Goal: Task Accomplishment & Management: Use online tool/utility

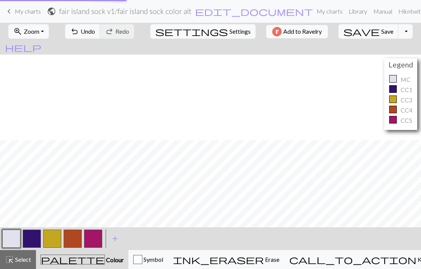
scroll to position [86, 0]
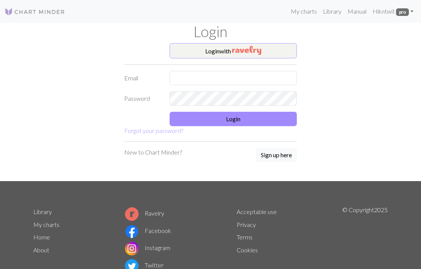
click at [245, 48] on img "button" at bounding box center [246, 50] width 29 height 9
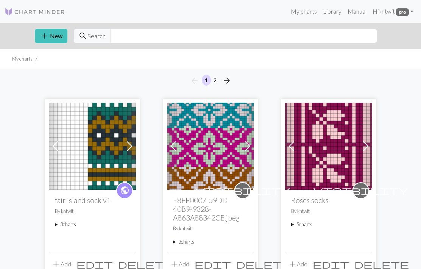
click at [61, 226] on summary "3 charts" at bounding box center [92, 224] width 75 height 7
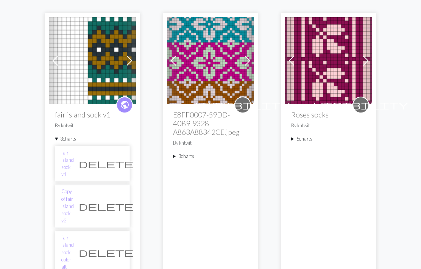
scroll to position [86, 0]
click at [74, 188] on link "Copy of fair island sock v2" at bounding box center [67, 206] width 12 height 36
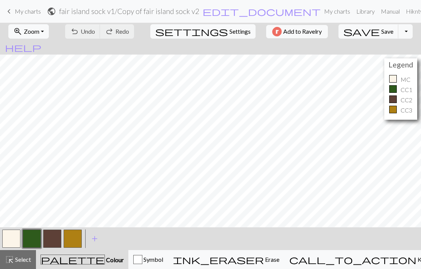
click at [58, 239] on button "button" at bounding box center [52, 238] width 18 height 18
click at [54, 236] on button "button" at bounding box center [52, 238] width 18 height 18
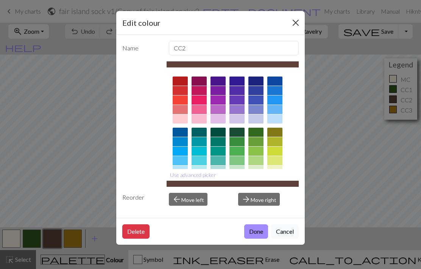
click at [297, 19] on button "Close" at bounding box center [296, 23] width 12 height 12
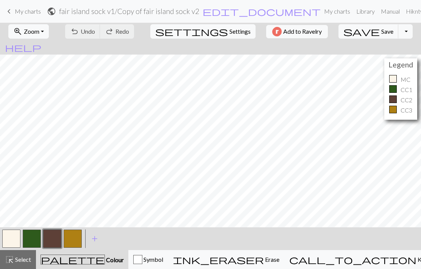
click at [27, 8] on span "My charts" at bounding box center [28, 11] width 26 height 7
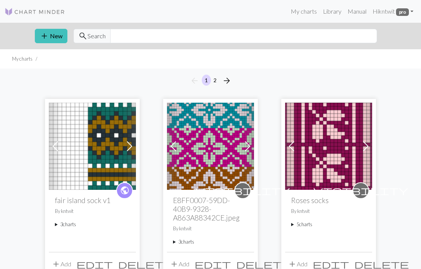
click at [104, 148] on img at bounding box center [92, 146] width 87 height 87
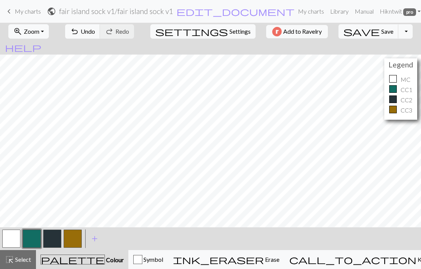
scroll to position [59, 0]
click at [49, 28] on button "zoom_in Zoom Zoom" at bounding box center [28, 31] width 41 height 14
click at [54, 47] on button "Fit all" at bounding box center [39, 48] width 60 height 12
click at [27, 8] on span "My charts" at bounding box center [28, 11] width 26 height 7
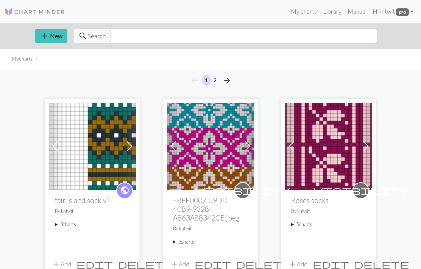
click at [122, 148] on img at bounding box center [92, 146] width 87 height 87
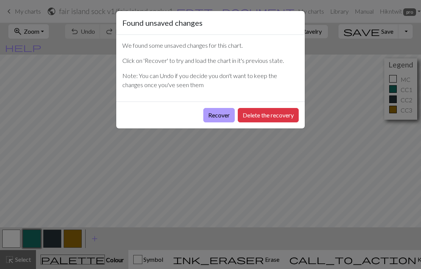
click at [217, 115] on button "Recover" at bounding box center [218, 115] width 31 height 14
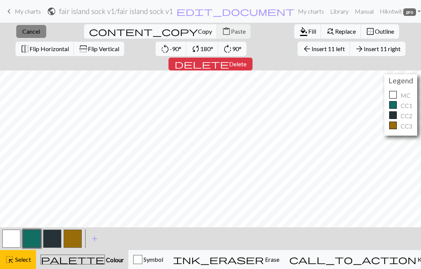
click at [35, 30] on button "close Cancel" at bounding box center [31, 31] width 30 height 13
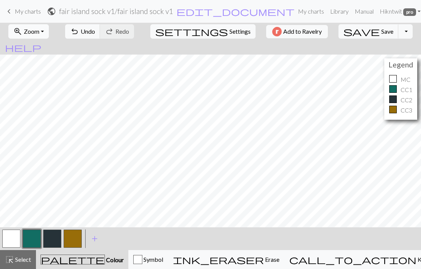
click at [48, 30] on button "zoom_in Zoom Zoom" at bounding box center [28, 31] width 41 height 14
click at [51, 46] on button "Fit all" at bounding box center [39, 48] width 60 height 12
click at [79, 32] on span "undo" at bounding box center [74, 31] width 9 height 11
click at [95, 28] on span "Undo" at bounding box center [88, 31] width 14 height 7
click at [95, 34] on span "Undo" at bounding box center [88, 31] width 14 height 7
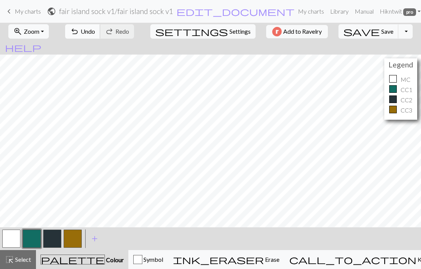
click at [95, 34] on span "Undo" at bounding box center [88, 31] width 14 height 7
click at [95, 31] on span "Undo" at bounding box center [88, 31] width 14 height 7
click at [95, 29] on span "Undo" at bounding box center [88, 31] width 14 height 7
click at [95, 33] on span "Undo" at bounding box center [88, 31] width 14 height 7
click at [100, 35] on button "undo Undo Undo" at bounding box center [82, 31] width 35 height 14
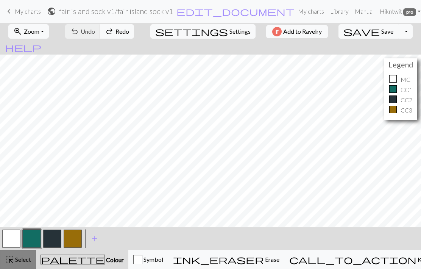
click at [19, 262] on span "Select" at bounding box center [22, 259] width 17 height 7
click at [16, 235] on button "button" at bounding box center [11, 238] width 18 height 18
click at [19, 258] on span "Select" at bounding box center [22, 259] width 17 height 7
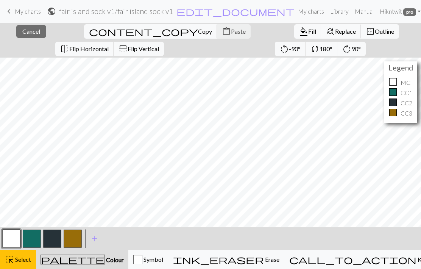
scroll to position [21, 0]
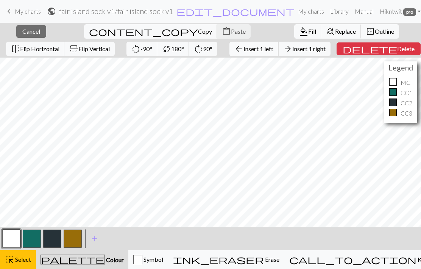
click at [246, 50] on span "Insert 1 left" at bounding box center [258, 48] width 30 height 7
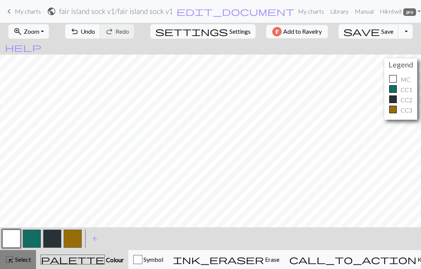
click at [20, 262] on span "Select" at bounding box center [22, 259] width 17 height 7
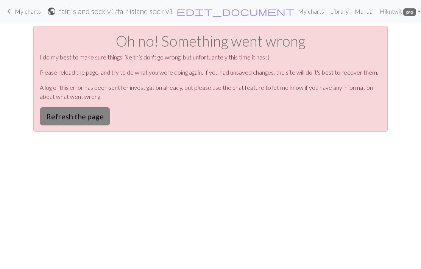
click at [90, 115] on button "Refresh the page" at bounding box center [75, 116] width 70 height 18
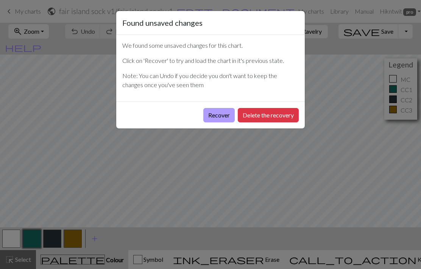
click at [221, 115] on button "Recover" at bounding box center [218, 115] width 31 height 14
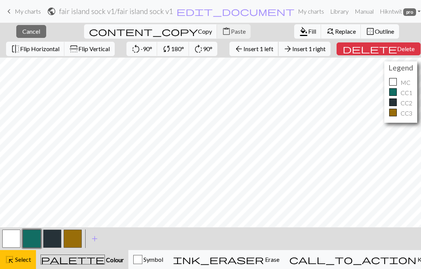
click at [243, 51] on span "Insert 1 left" at bounding box center [258, 48] width 30 height 7
click at [320, 52] on div "arrow_back Insert 1 left arrow_forward Insert 1 right" at bounding box center [280, 48] width 112 height 17
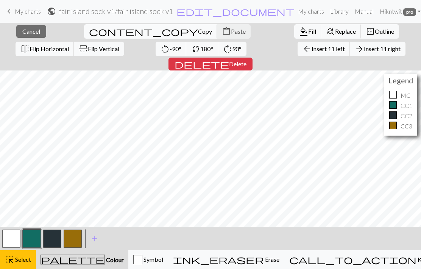
click at [198, 32] on span "Copy" at bounding box center [205, 31] width 14 height 7
click at [198, 31] on span "Copy" at bounding box center [205, 31] width 14 height 7
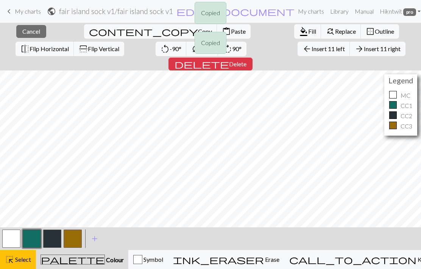
click at [75, 30] on div "Copied Copied" at bounding box center [210, 30] width 421 height 60
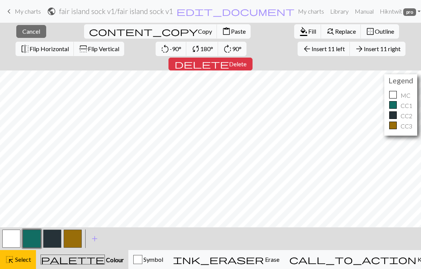
click at [231, 31] on span "Paste" at bounding box center [238, 31] width 15 height 7
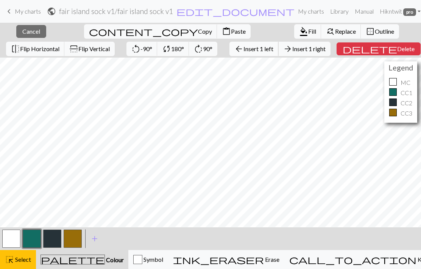
click at [249, 48] on span "Insert 1 left" at bounding box center [258, 48] width 30 height 7
click at [198, 28] on span "Copy" at bounding box center [205, 31] width 14 height 7
click at [198, 33] on span "Copy" at bounding box center [205, 31] width 14 height 7
click at [231, 34] on span "Paste" at bounding box center [238, 31] width 15 height 7
click at [6, 234] on button "button" at bounding box center [11, 238] width 18 height 18
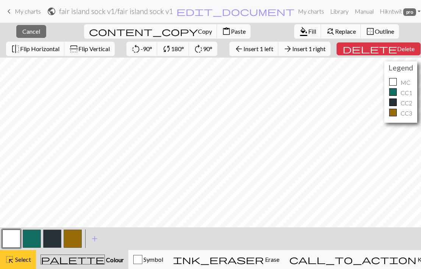
click at [22, 262] on span "Select" at bounding box center [22, 259] width 17 height 7
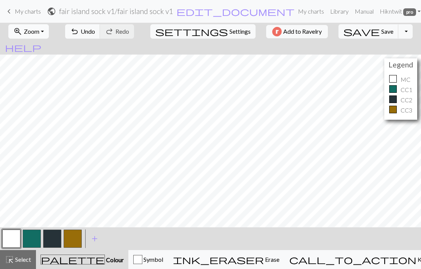
click at [47, 33] on button "zoom_in Zoom Zoom" at bounding box center [28, 31] width 41 height 14
click at [55, 45] on button "Fit all" at bounding box center [39, 48] width 60 height 12
click at [79, 28] on span "undo" at bounding box center [74, 31] width 9 height 11
click at [100, 27] on button "undo Undo Undo" at bounding box center [82, 31] width 35 height 14
click at [100, 26] on button "undo Undo Undo" at bounding box center [82, 31] width 35 height 14
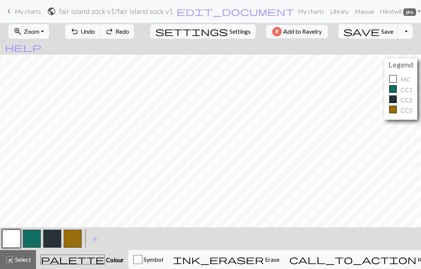
click at [26, 262] on span "Select" at bounding box center [22, 259] width 17 height 7
click at [129, 28] on span "Redo" at bounding box center [122, 31] width 14 height 7
click at [24, 254] on button "highlight_alt Select Select" at bounding box center [18, 259] width 36 height 19
click at [95, 29] on span "Undo" at bounding box center [88, 31] width 14 height 7
click at [26, 257] on span "Select" at bounding box center [22, 259] width 17 height 7
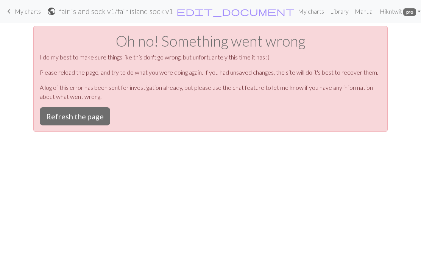
click at [95, 115] on button "Refresh the page" at bounding box center [75, 116] width 70 height 18
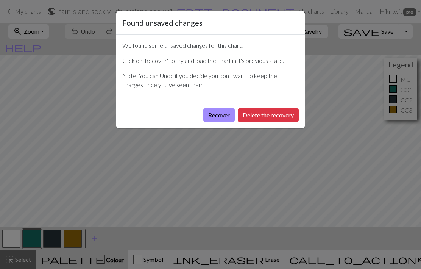
click at [218, 116] on button "Recover" at bounding box center [218, 115] width 31 height 14
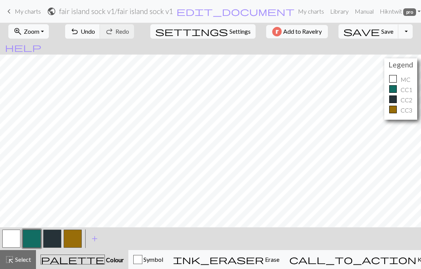
click at [19, 266] on button "highlight_alt Select Select" at bounding box center [18, 259] width 36 height 19
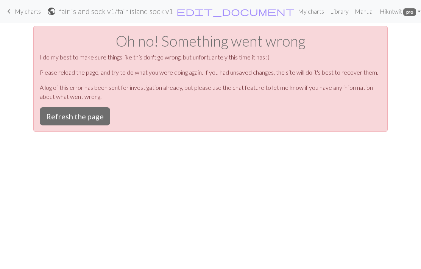
click at [94, 123] on button "Refresh the page" at bounding box center [75, 116] width 70 height 18
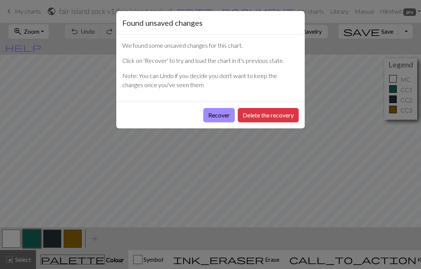
click at [213, 117] on button "Recover" at bounding box center [218, 115] width 31 height 14
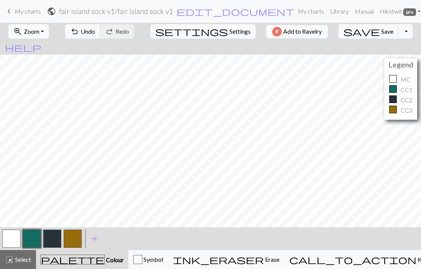
click at [381, 33] on span "Save" at bounding box center [387, 31] width 12 height 7
click at [49, 33] on button "zoom_in Zoom Zoom" at bounding box center [28, 31] width 41 height 14
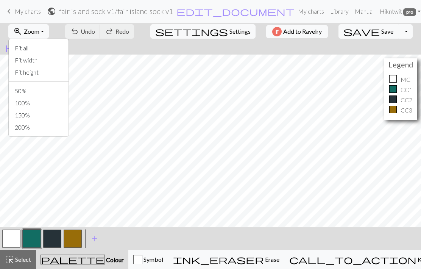
click at [57, 50] on button "Fit all" at bounding box center [39, 48] width 60 height 12
click at [234, 11] on span "edit_document" at bounding box center [235, 11] width 118 height 11
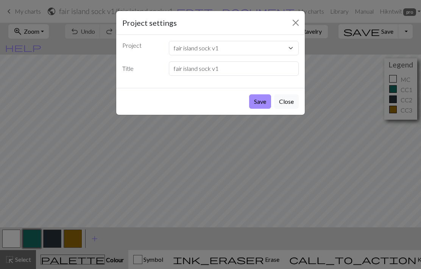
click at [297, 21] on button "Close" at bounding box center [296, 23] width 12 height 12
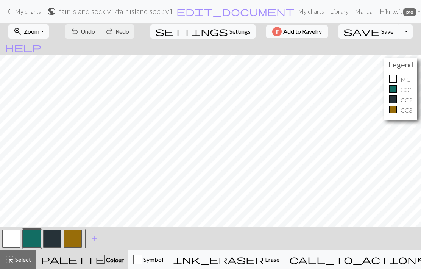
click at [229, 34] on span "Settings" at bounding box center [239, 31] width 21 height 9
select select "aran"
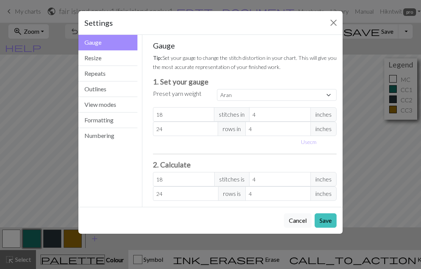
click at [297, 223] on button "Cancel" at bounding box center [298, 220] width 28 height 14
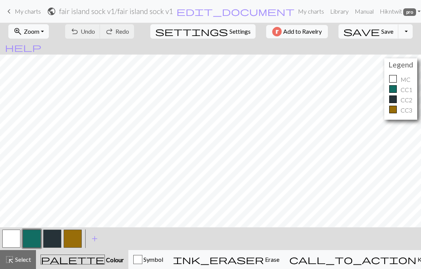
click at [22, 256] on span "Select" at bounding box center [22, 259] width 17 height 7
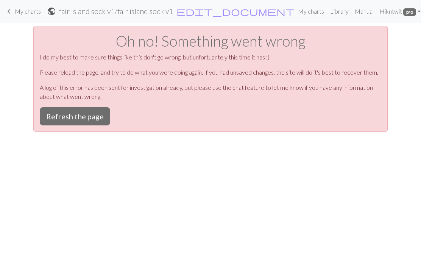
click at [81, 124] on button "Refresh the page" at bounding box center [75, 116] width 70 height 18
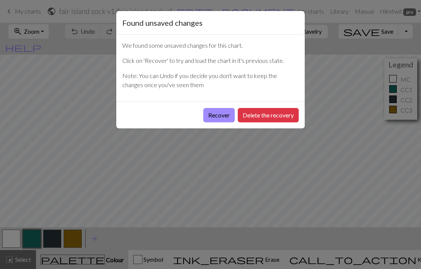
click at [225, 115] on button "Recover" at bounding box center [218, 115] width 31 height 14
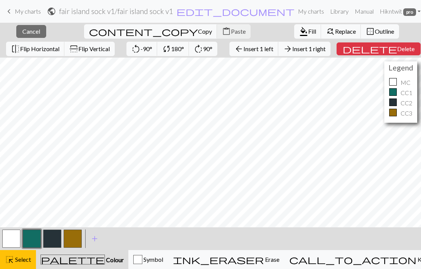
click at [198, 32] on span "Copy" at bounding box center [205, 31] width 14 height 7
click at [89, 36] on button "content_copy Copy" at bounding box center [150, 31] width 133 height 14
click at [243, 49] on span "Insert 1 left" at bounding box center [258, 48] width 30 height 7
click at [231, 35] on span "Paste" at bounding box center [238, 31] width 15 height 7
click at [19, 256] on span "Select" at bounding box center [22, 259] width 17 height 7
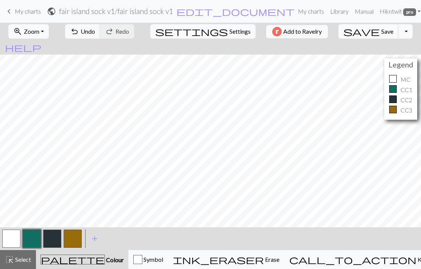
click at [381, 34] on span "Save" at bounding box center [387, 31] width 12 height 7
click at [364, 38] on button "save Save Save" at bounding box center [368, 31] width 60 height 14
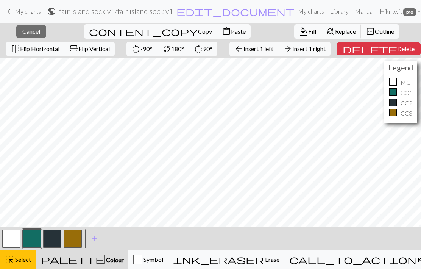
click at [250, 49] on span "Insert 1 left" at bounding box center [258, 48] width 30 height 7
click at [239, 54] on button "arrow_back Insert 1 left" at bounding box center [253, 49] width 49 height 14
click at [243, 51] on span "Insert 1 left" at bounding box center [258, 48] width 30 height 7
click at [243, 52] on span "Insert 1 left" at bounding box center [258, 48] width 30 height 7
click at [245, 50] on span "Insert 1 left" at bounding box center [258, 48] width 30 height 7
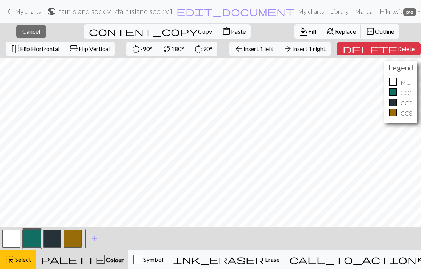
click at [247, 50] on span "Insert 1 left" at bounding box center [258, 48] width 30 height 7
click at [244, 48] on span "Insert 1 left" at bounding box center [258, 48] width 30 height 7
click at [246, 50] on span "Insert 1 left" at bounding box center [258, 48] width 30 height 7
click at [198, 31] on span "Copy" at bounding box center [205, 31] width 14 height 7
click at [231, 34] on span "Paste" at bounding box center [238, 31] width 15 height 7
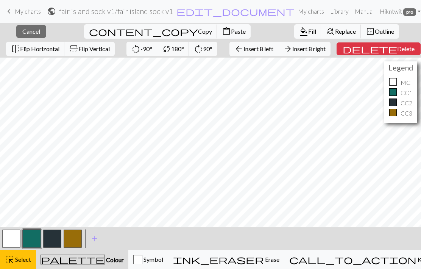
click at [22, 261] on span "Select" at bounding box center [22, 259] width 17 height 7
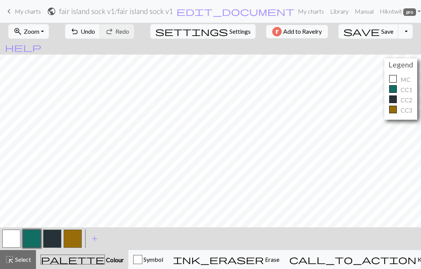
click at [39, 34] on span "Zoom" at bounding box center [32, 31] width 16 height 7
click at [48, 47] on button "Fit all" at bounding box center [39, 48] width 60 height 12
click at [381, 33] on span "Save" at bounding box center [387, 31] width 12 height 7
click at [381, 34] on span "Save" at bounding box center [387, 31] width 12 height 7
click at [39, 34] on span "Zoom" at bounding box center [32, 31] width 16 height 7
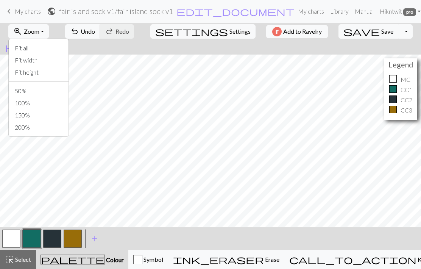
click at [48, 48] on button "Fit all" at bounding box center [39, 48] width 60 height 12
click at [79, 34] on span "undo" at bounding box center [74, 31] width 9 height 11
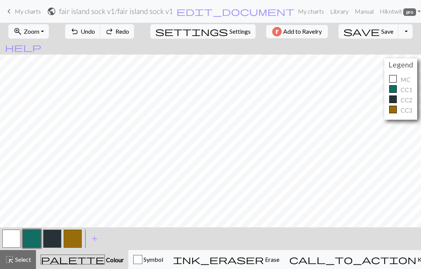
click at [95, 33] on span "Undo" at bounding box center [88, 31] width 14 height 7
click at [22, 8] on span "My charts" at bounding box center [28, 11] width 26 height 7
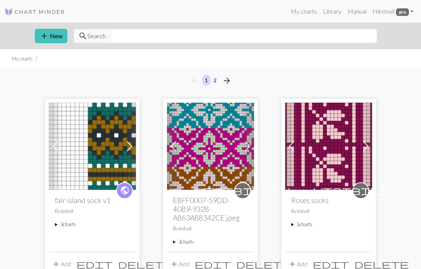
click at [87, 170] on img at bounding box center [92, 146] width 87 height 87
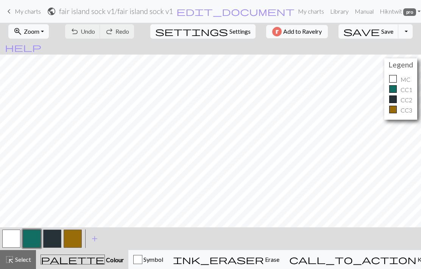
click at [41, 11] on span "My charts" at bounding box center [28, 11] width 26 height 7
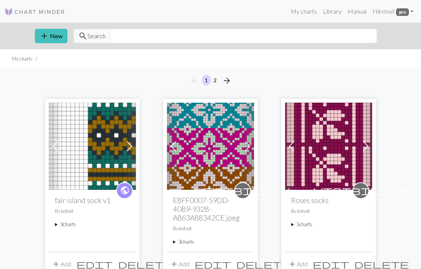
click at [56, 222] on summary "3 charts" at bounding box center [92, 224] width 75 height 7
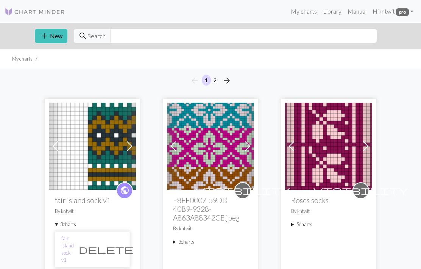
click at [74, 240] on link "fair island sock v1" at bounding box center [67, 249] width 12 height 29
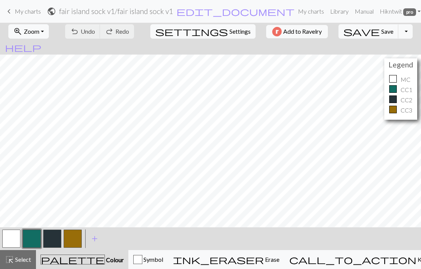
click at [49, 32] on button "zoom_in Zoom Zoom" at bounding box center [28, 31] width 41 height 14
click at [48, 49] on button "Fit all" at bounding box center [39, 48] width 60 height 12
click at [24, 12] on span "My charts" at bounding box center [28, 11] width 26 height 7
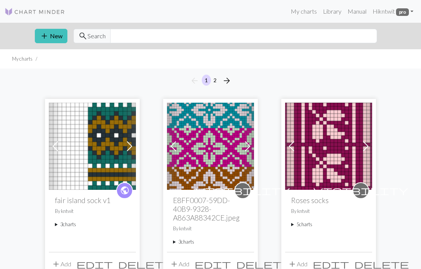
click at [65, 222] on summary "3 charts" at bounding box center [92, 224] width 75 height 7
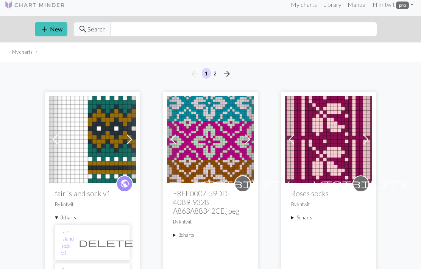
scroll to position [8, 0]
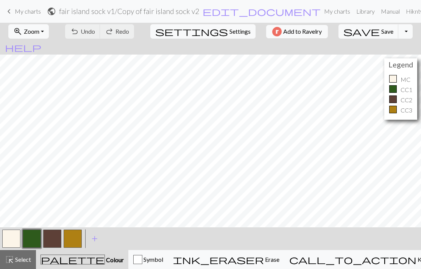
click at [49, 35] on button "zoom_in Zoom Zoom" at bounding box center [28, 31] width 41 height 14
click at [51, 46] on button "Fit all" at bounding box center [39, 48] width 60 height 12
click at [31, 12] on span "My charts" at bounding box center [28, 11] width 26 height 7
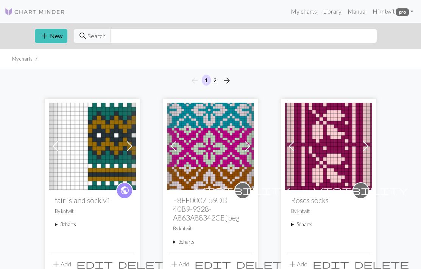
click at [55, 224] on summary "3 charts" at bounding box center [92, 224] width 75 height 7
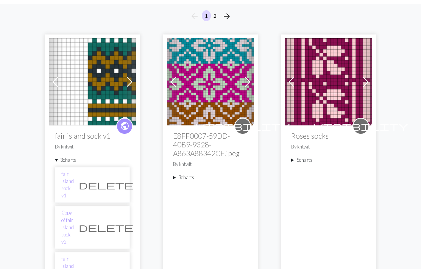
click at [74, 256] on link "fair island sock color alt" at bounding box center [67, 274] width 12 height 36
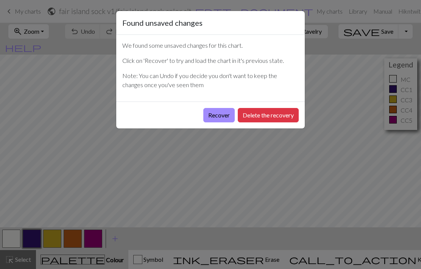
click at [278, 114] on button "Delete the recovery" at bounding box center [268, 115] width 61 height 14
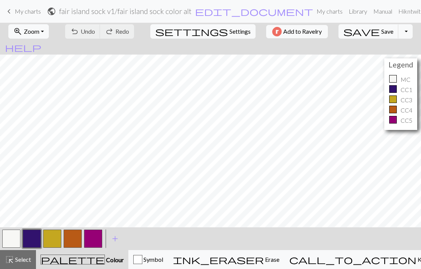
click at [49, 32] on button "zoom_in Zoom Zoom" at bounding box center [28, 31] width 41 height 14
click at [53, 49] on button "Fit all" at bounding box center [39, 48] width 60 height 12
click at [28, 11] on span "My charts" at bounding box center [28, 11] width 26 height 7
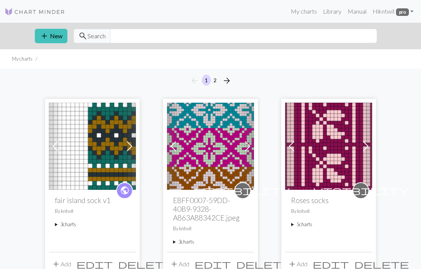
click at [92, 189] on img at bounding box center [92, 146] width 87 height 87
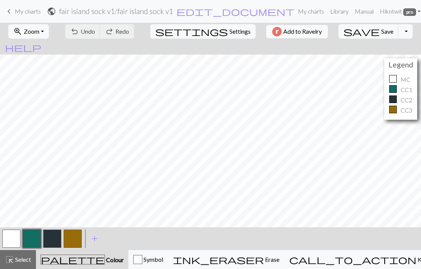
click at [49, 33] on button "zoom_in Zoom Zoom" at bounding box center [28, 31] width 41 height 14
click at [46, 52] on button "Fit all" at bounding box center [39, 48] width 60 height 12
